Goal: Register for event/course

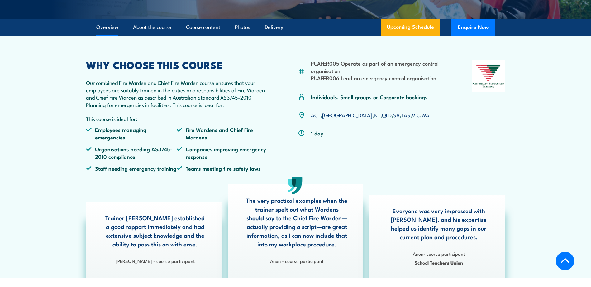
scroll to position [187, 0]
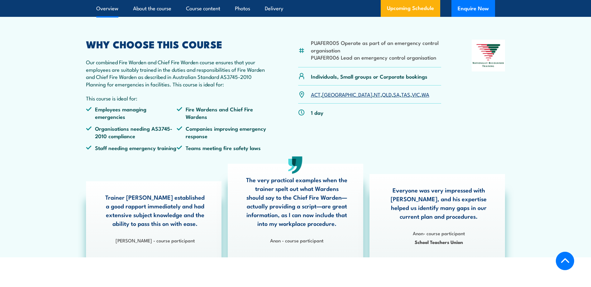
click at [422, 98] on link "WA" at bounding box center [426, 93] width 8 height 7
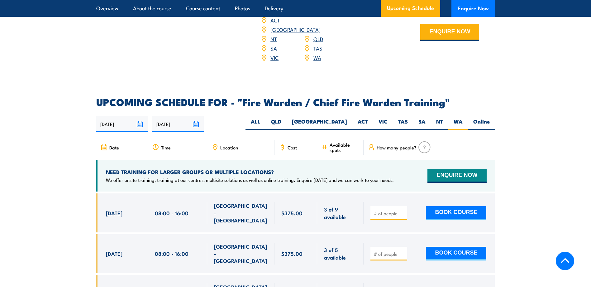
scroll to position [917, 0]
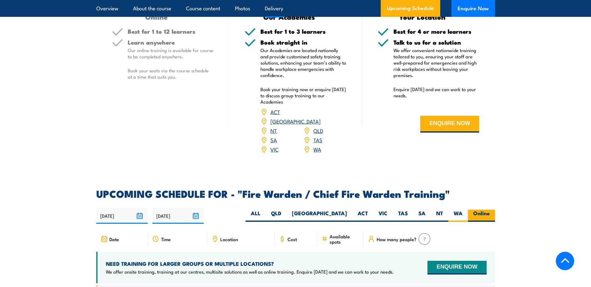
click at [482, 211] on label "Online" at bounding box center [481, 215] width 27 height 12
click at [490, 211] on input "Online" at bounding box center [492, 211] width 4 height 4
radio input "true"
